Goal: Transaction & Acquisition: Purchase product/service

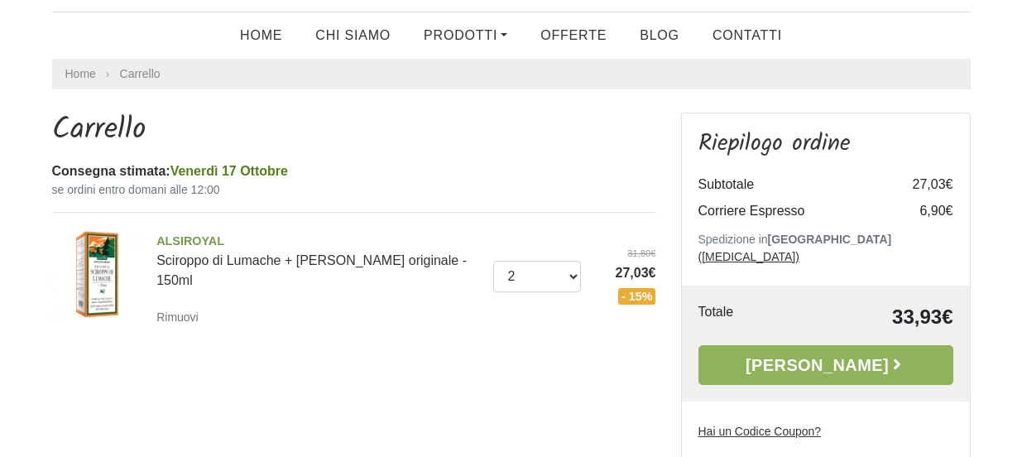
scroll to position [127, 0]
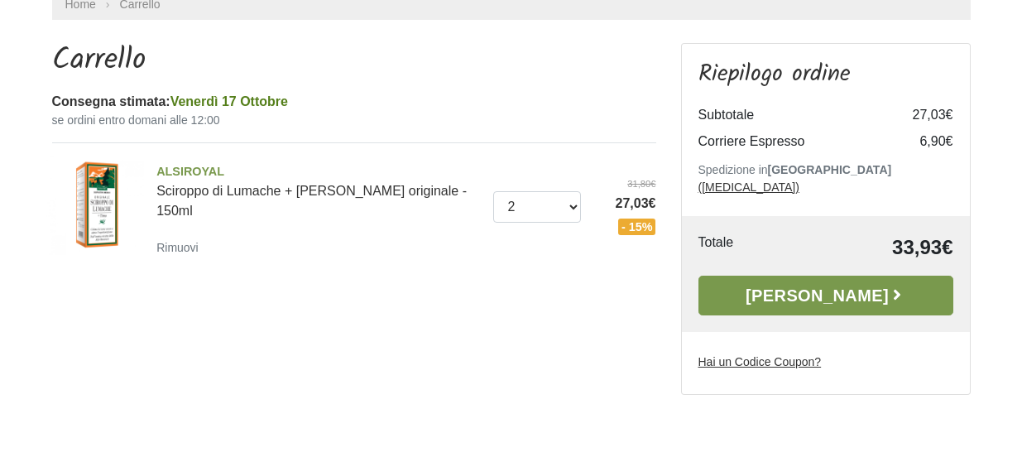
click at [792, 283] on link "Alla Cassa" at bounding box center [825, 296] width 255 height 40
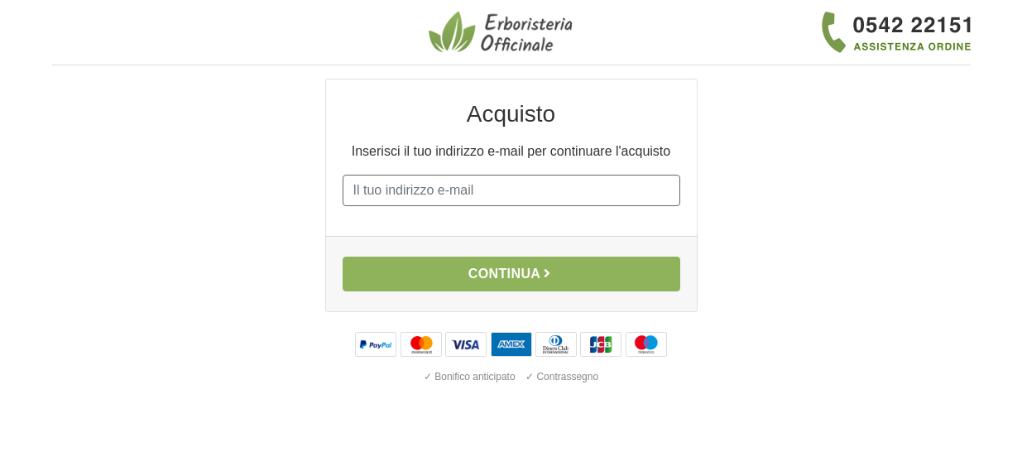
click at [389, 189] on input "E-mail" at bounding box center [512, 190] width 338 height 31
type input "francescaregoli@gmail.com"
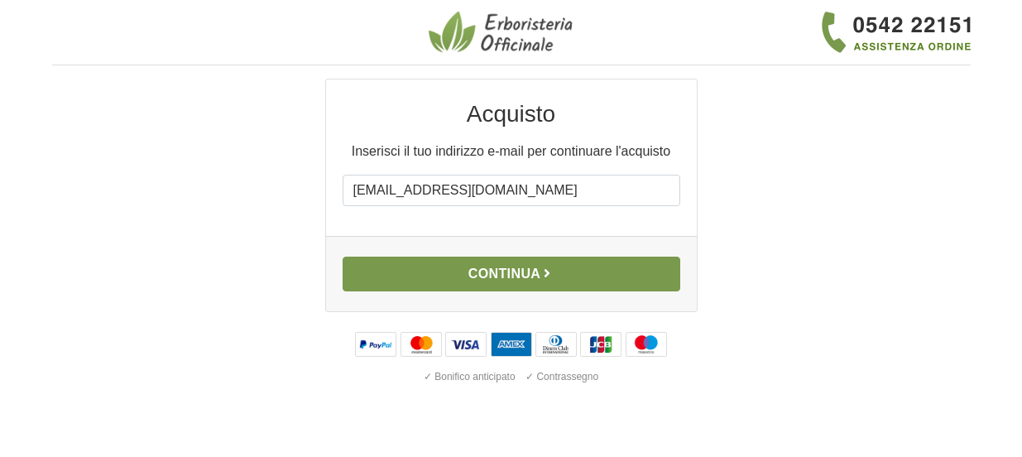
click at [467, 276] on button "Continua" at bounding box center [512, 274] width 338 height 35
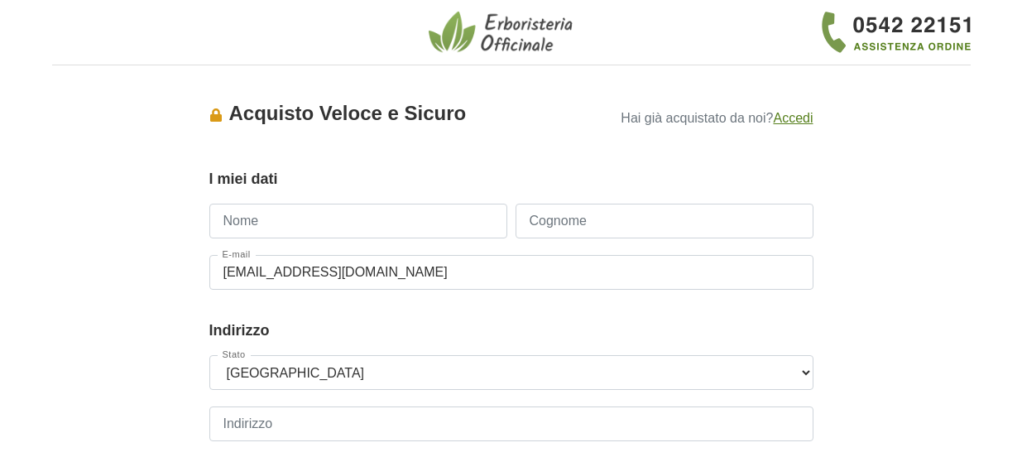
click at [313, 218] on input "Nome" at bounding box center [358, 221] width 298 height 35
type input "Francesca"
click at [596, 228] on input "Cognome" at bounding box center [664, 221] width 298 height 35
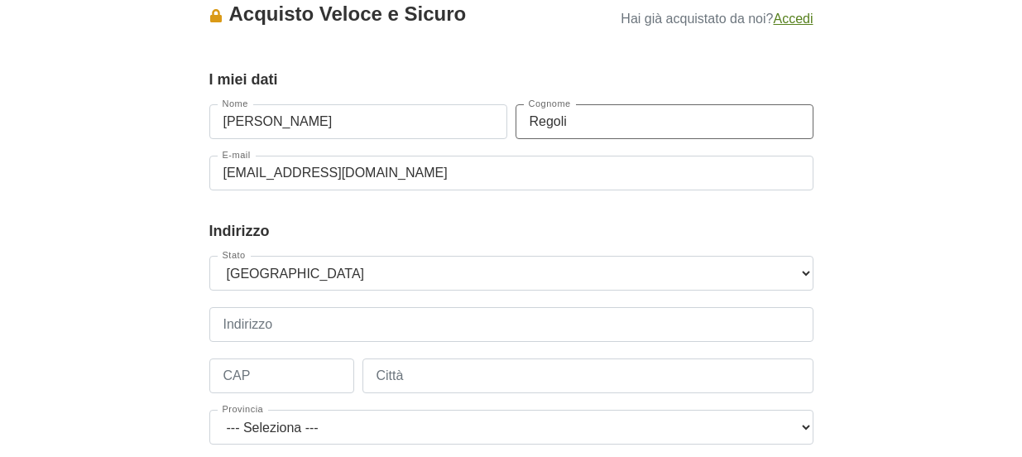
scroll to position [100, 0]
type input "Regoli"
click at [292, 324] on input "Indirizzo" at bounding box center [511, 323] width 604 height 35
type input "VIALE ZAPPI 114"
type input "40026"
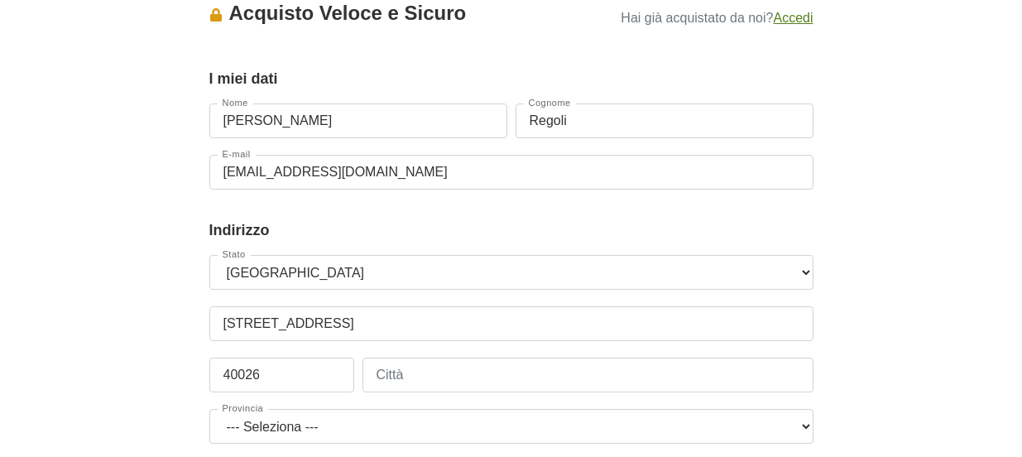
type input "IMOLA"
select select "3855"
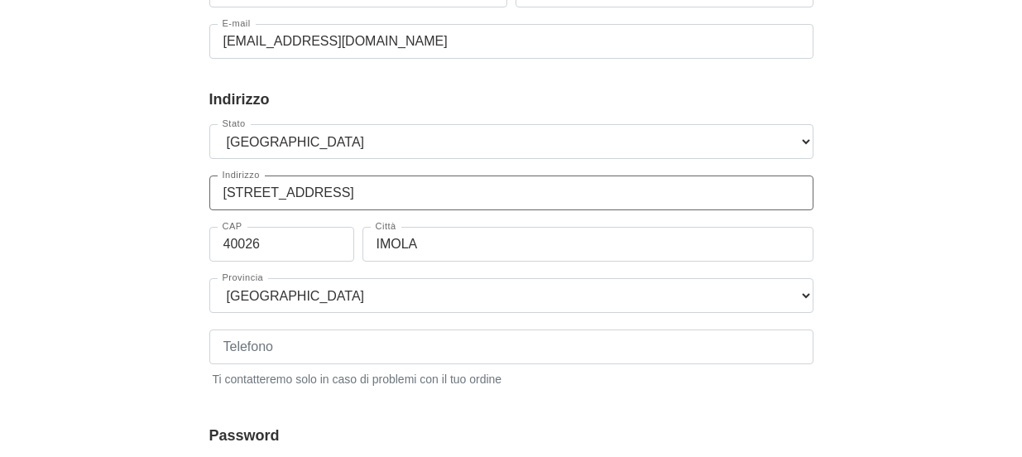
scroll to position [262, 0]
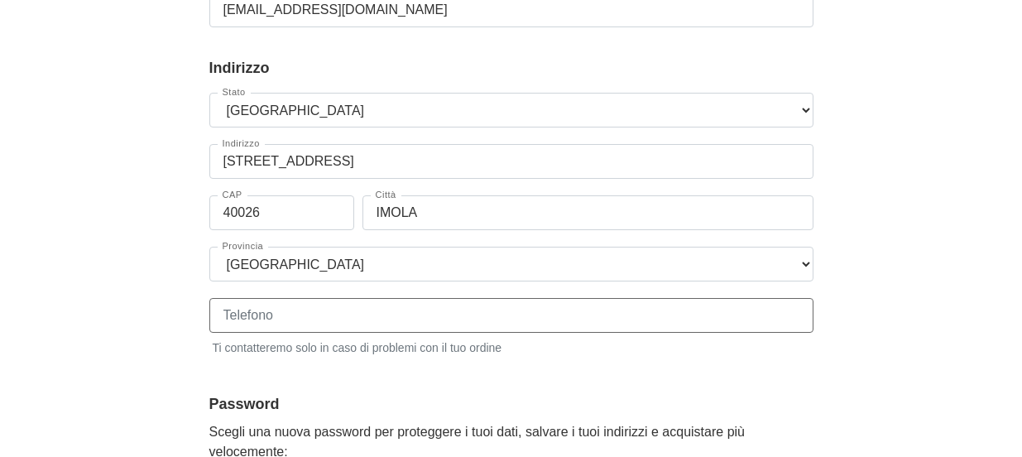
click at [318, 319] on input "Telefono" at bounding box center [511, 315] width 604 height 35
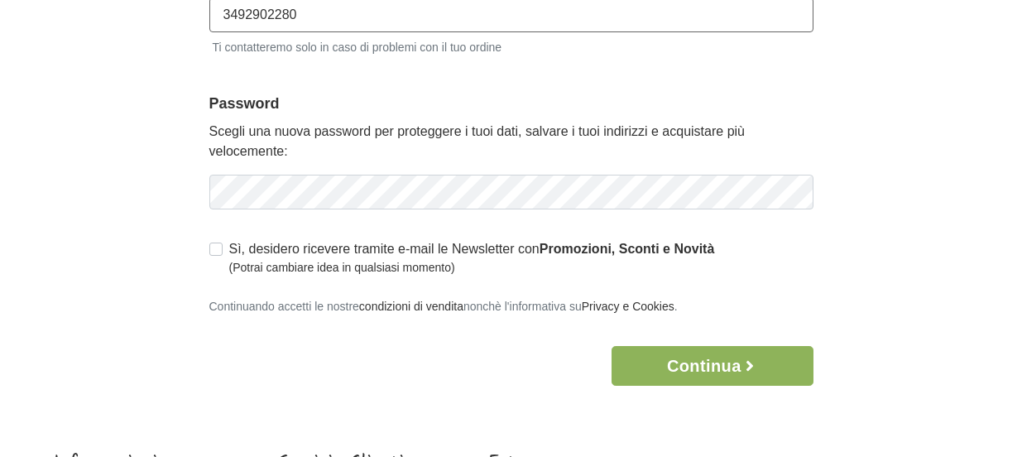
scroll to position [563, 0]
type input "3492902280"
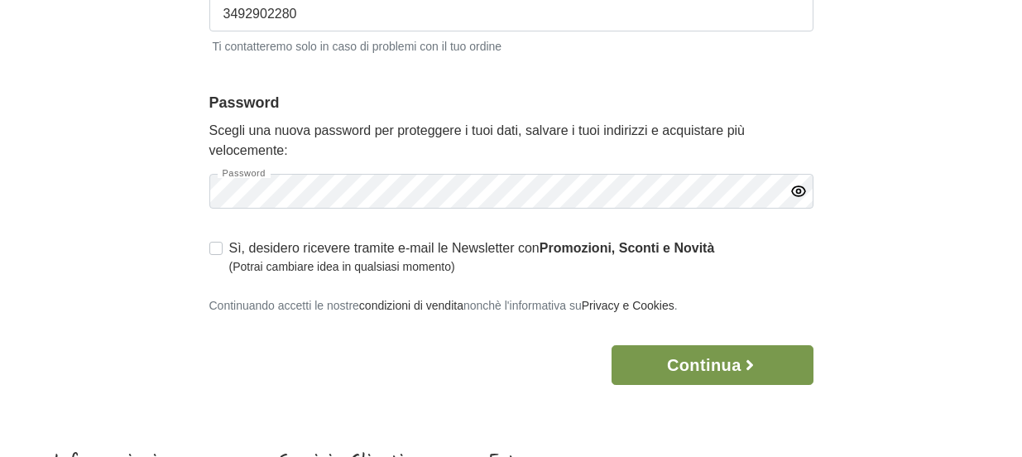
click at [717, 367] on button "Continua" at bounding box center [711, 365] width 201 height 40
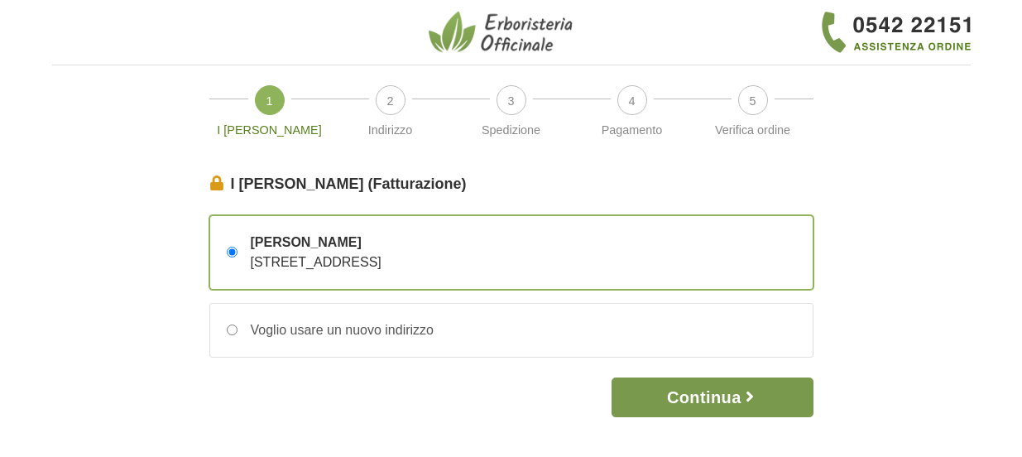
click at [703, 398] on button "Continua" at bounding box center [711, 397] width 201 height 40
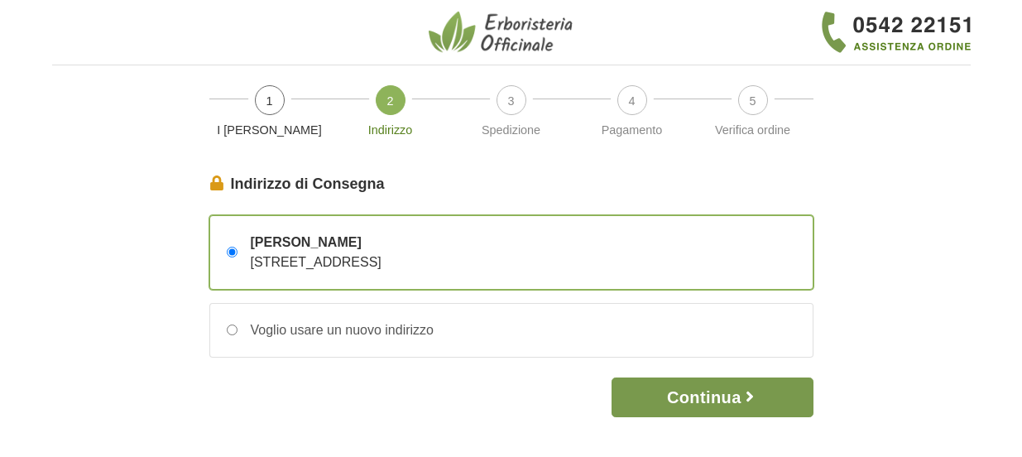
click at [700, 398] on button "Continua" at bounding box center [711, 397] width 201 height 40
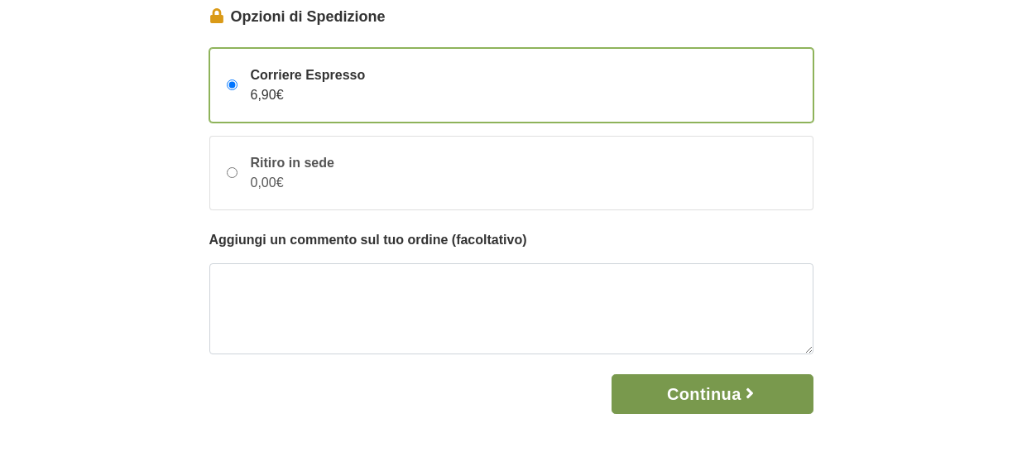
scroll to position [170, 0]
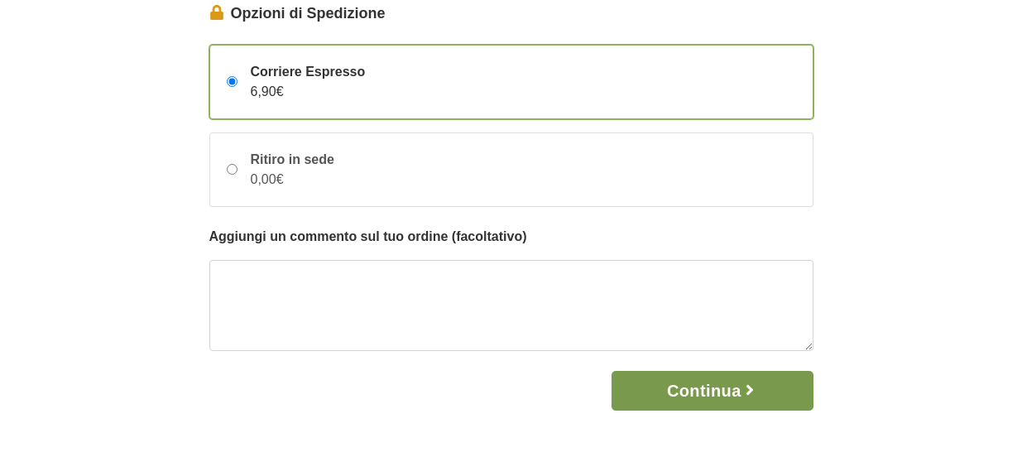
click at [682, 394] on button "Continua" at bounding box center [711, 391] width 201 height 40
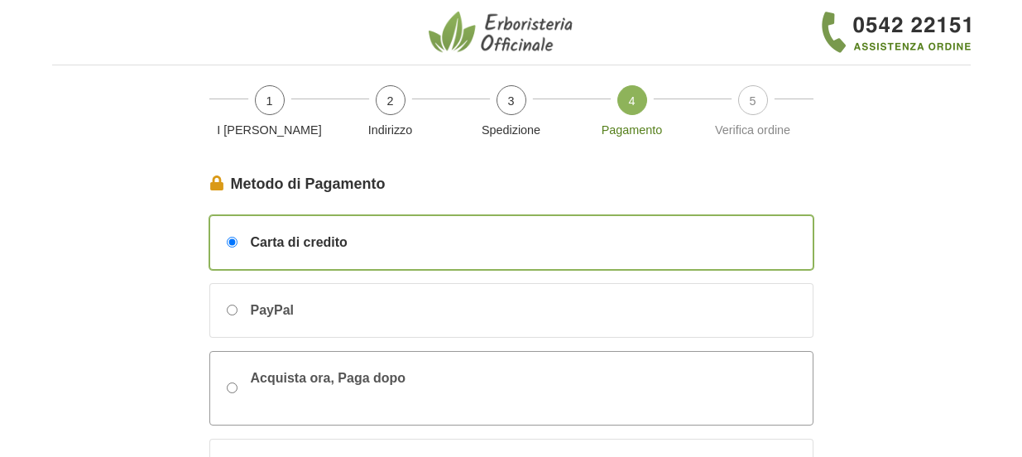
click at [691, 394] on div "Acquista ora, Paga dopo" at bounding box center [511, 388] width 602 height 73
click at [237, 393] on input "Acquista ora, Paga dopo" at bounding box center [232, 387] width 11 height 11
radio input "true"
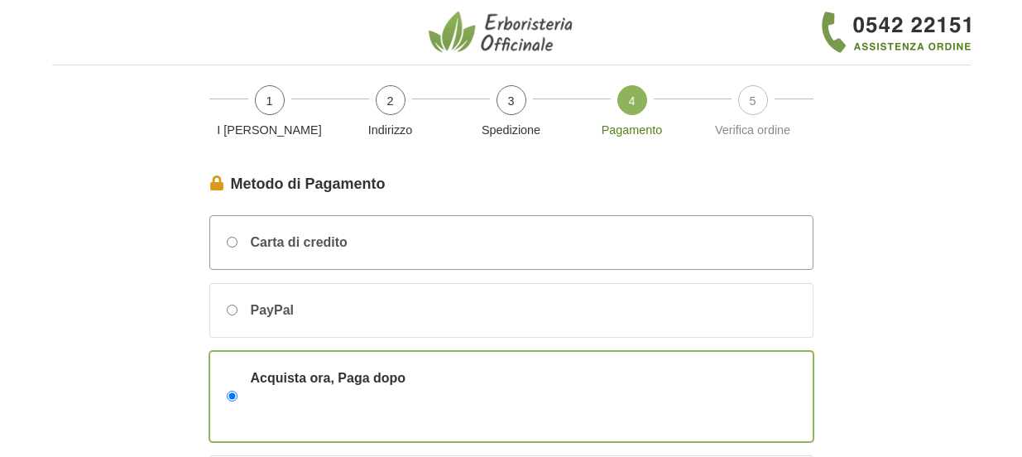
click at [321, 248] on span "Carta di credito" at bounding box center [299, 243] width 97 height 20
click at [237, 247] on input "Carta di credito" at bounding box center [232, 242] width 11 height 11
radio input "true"
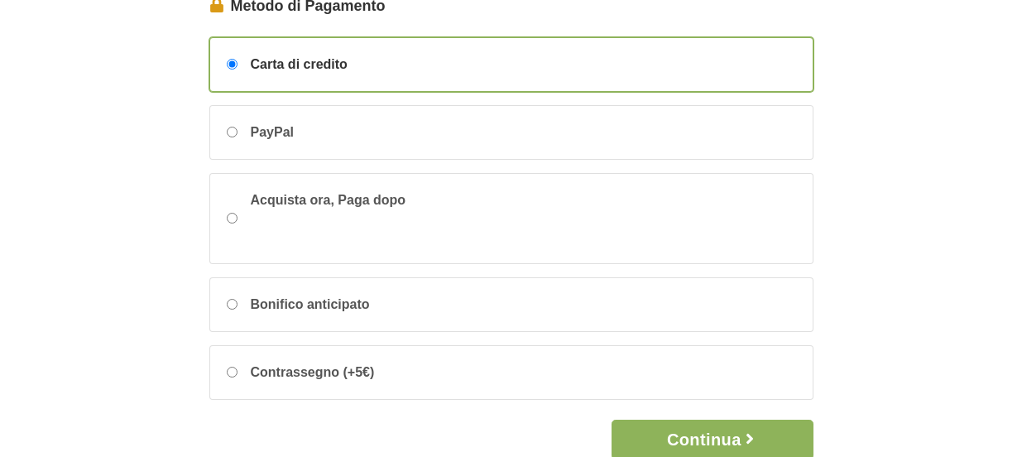
scroll to position [333, 0]
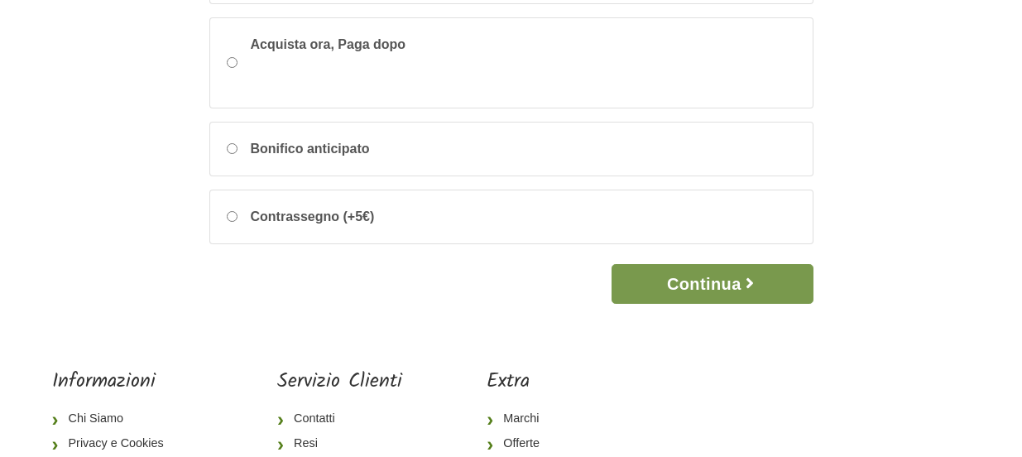
click at [675, 285] on button "Continua" at bounding box center [711, 284] width 201 height 40
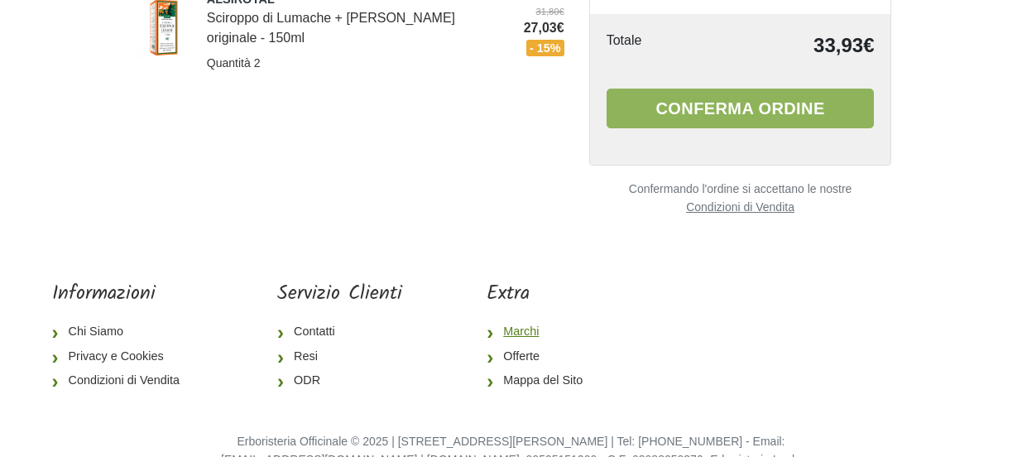
scroll to position [297, 0]
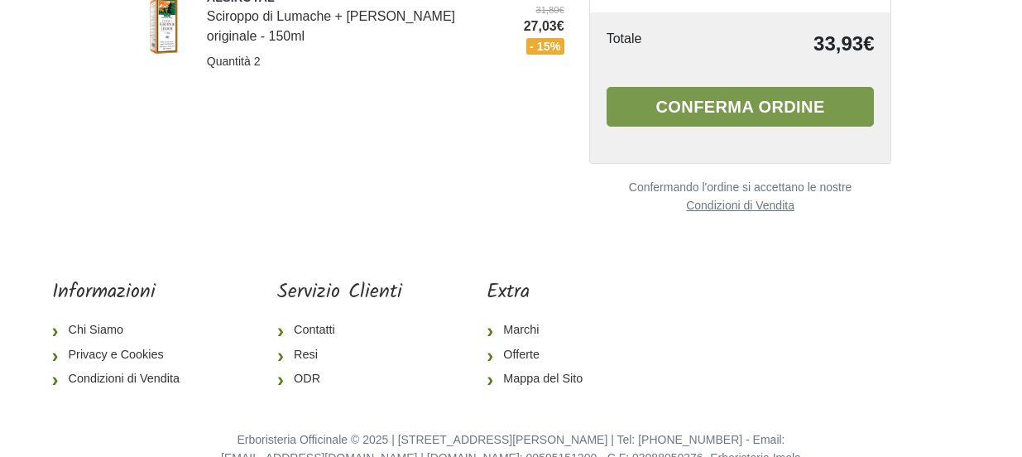
click at [725, 109] on button "Conferma ordine" at bounding box center [740, 107] width 268 height 40
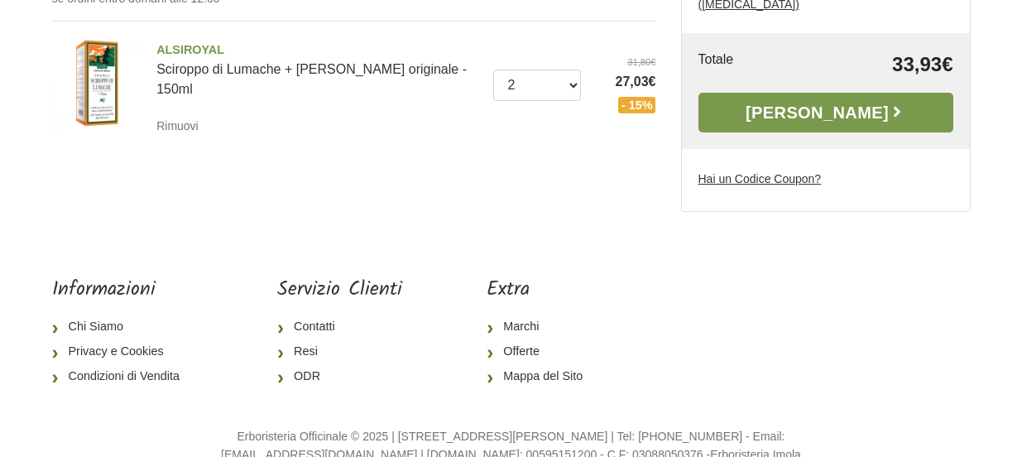
click at [803, 98] on link "Alla Cassa" at bounding box center [825, 113] width 255 height 40
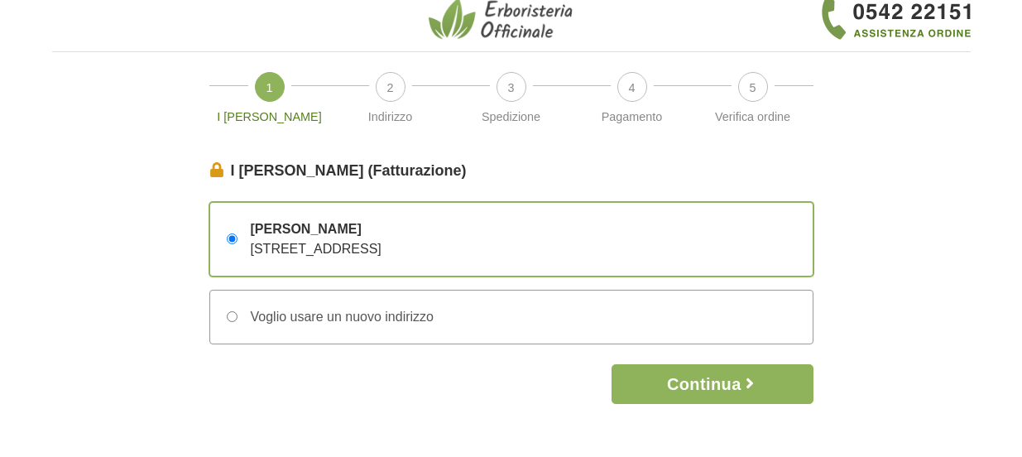
scroll to position [28, 0]
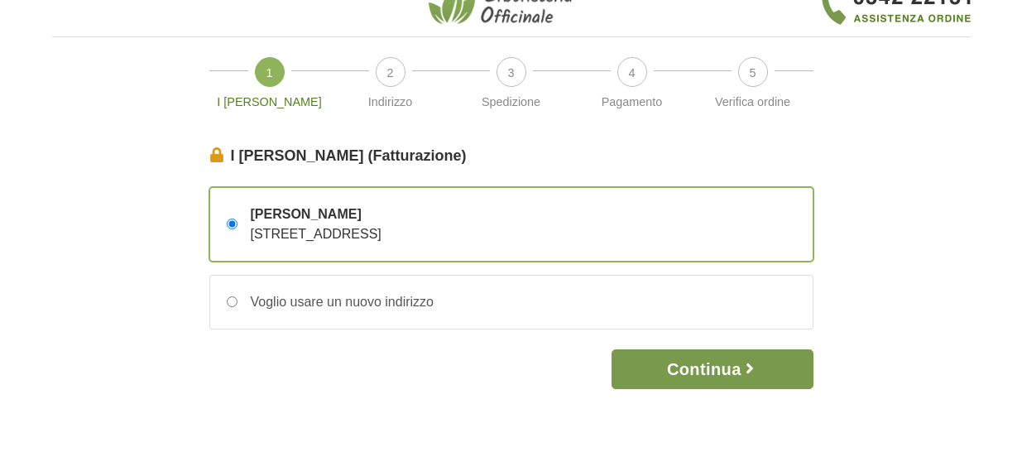
click at [682, 369] on button "Continua" at bounding box center [711, 369] width 201 height 40
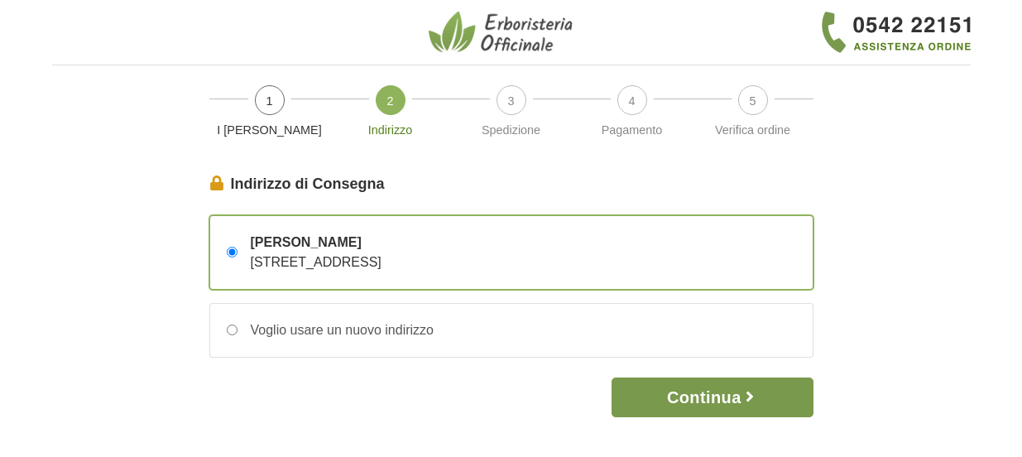
click at [689, 394] on button "Continua" at bounding box center [711, 397] width 201 height 40
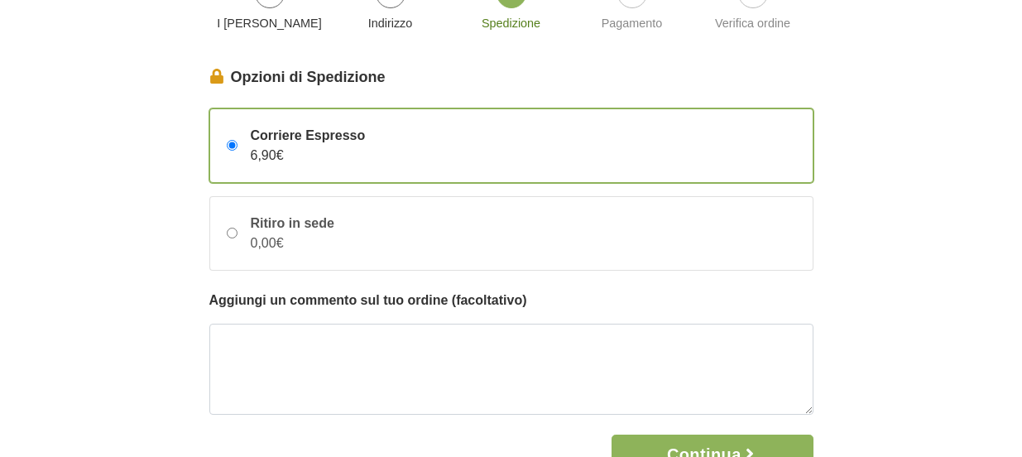
scroll to position [199, 0]
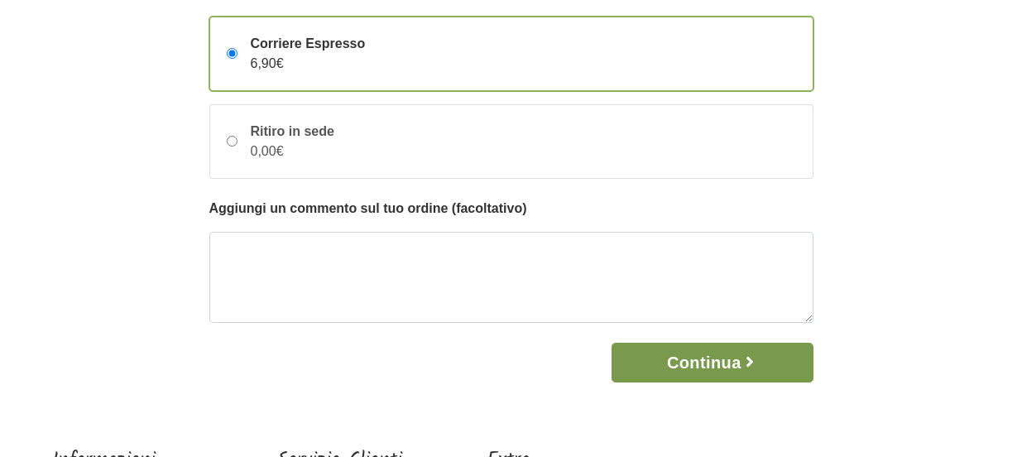
click at [724, 360] on button "Continua" at bounding box center [711, 363] width 201 height 40
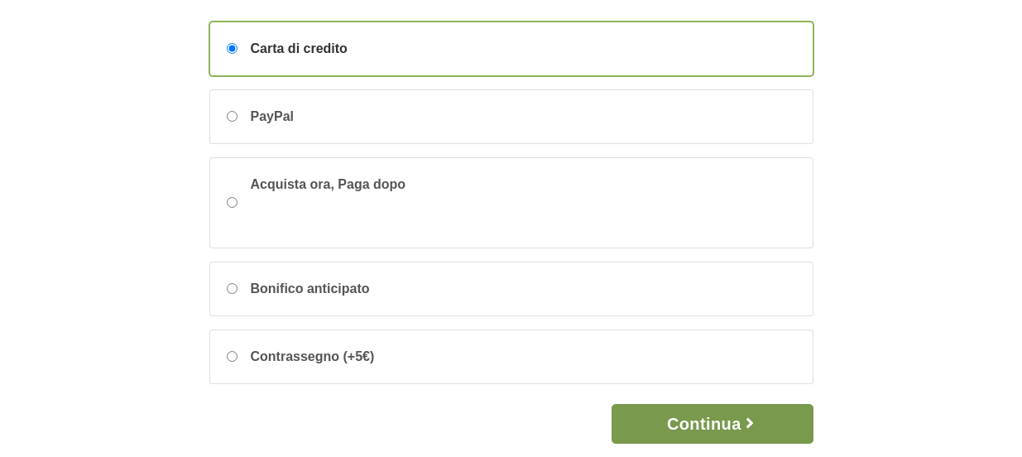
scroll to position [291, 0]
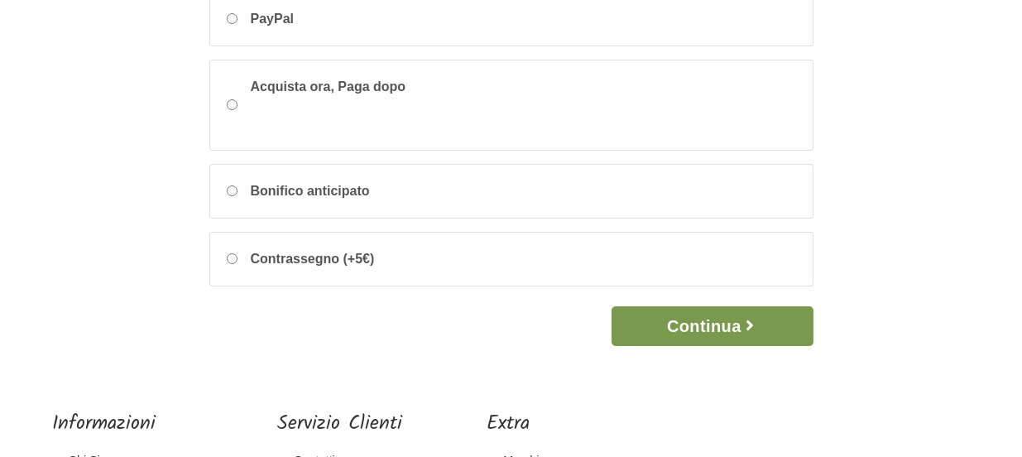
click at [699, 323] on button "Continua" at bounding box center [711, 326] width 201 height 40
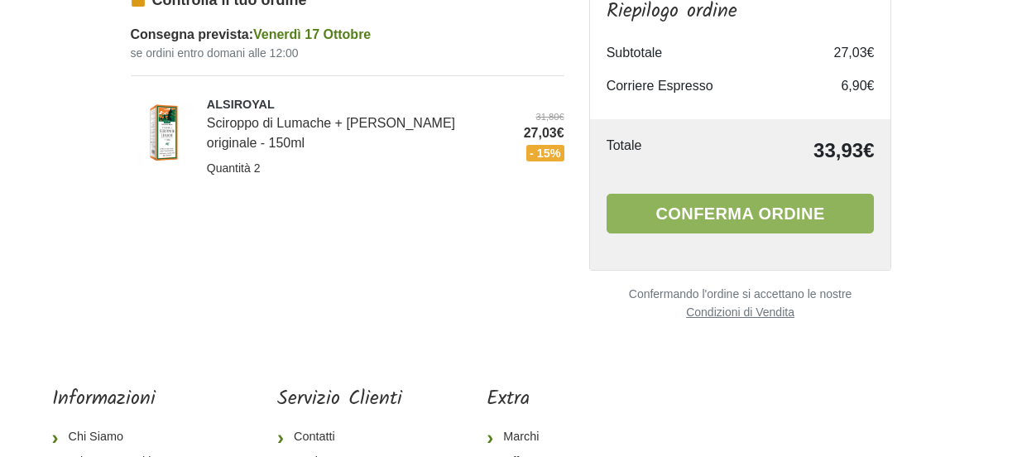
scroll to position [220, 0]
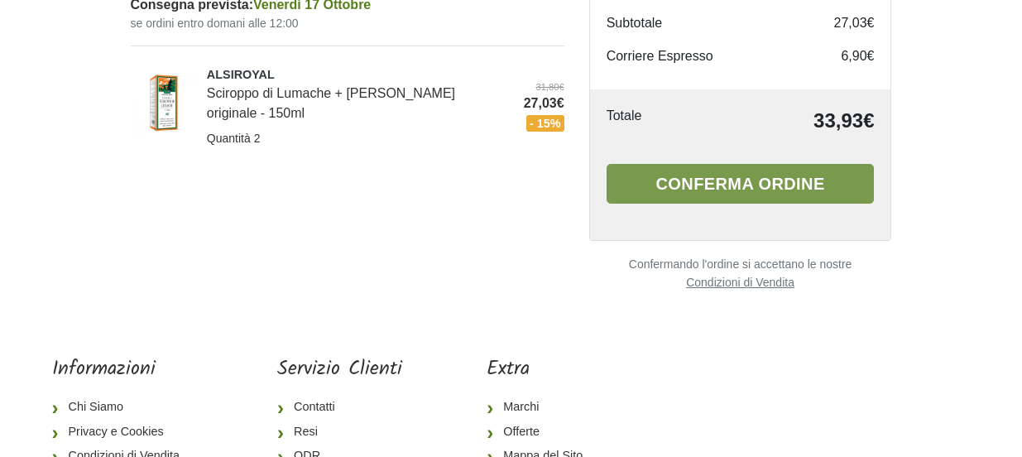
click at [737, 187] on button "Conferma ordine" at bounding box center [740, 184] width 268 height 40
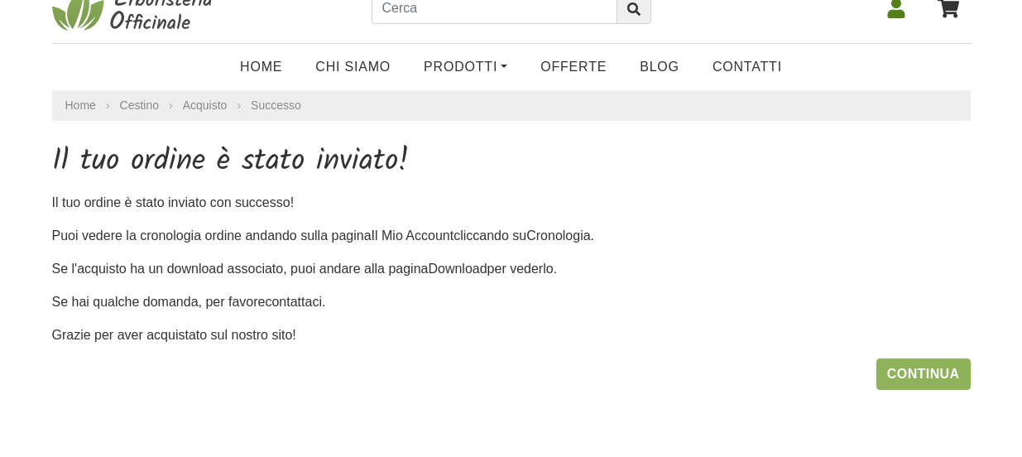
scroll to position [58, 0]
